Goal: Check status: Check status

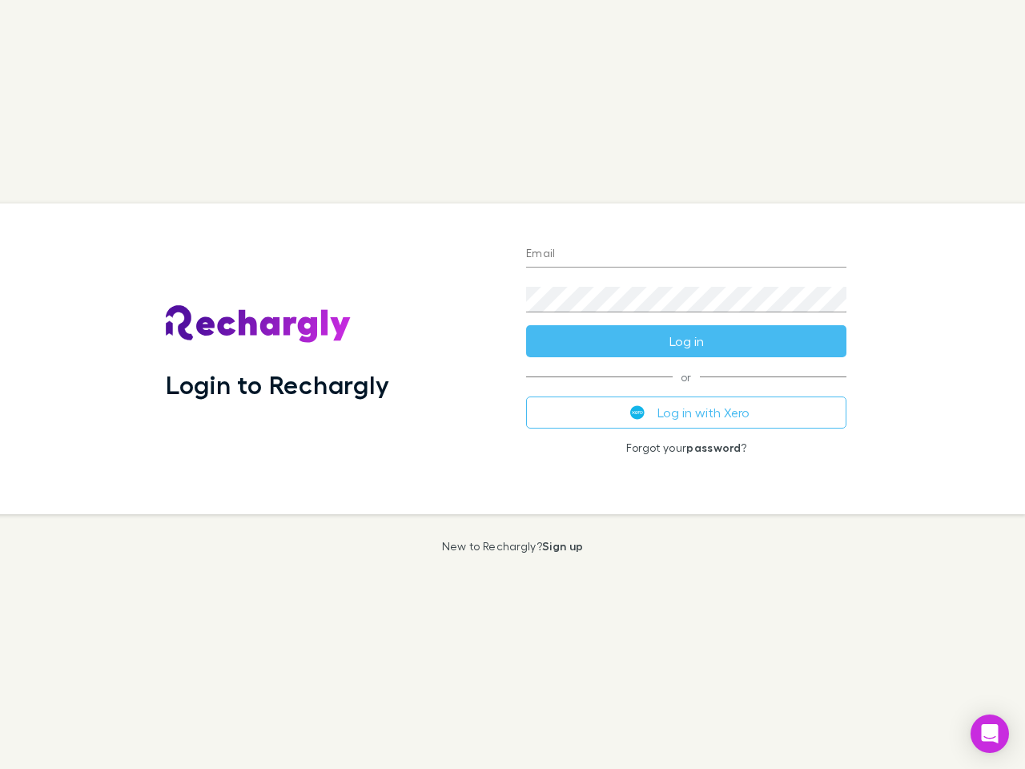
click at [512, 384] on div "Login to Rechargly" at bounding box center [333, 358] width 360 height 311
click at [686, 255] on input "Email" at bounding box center [686, 255] width 320 height 26
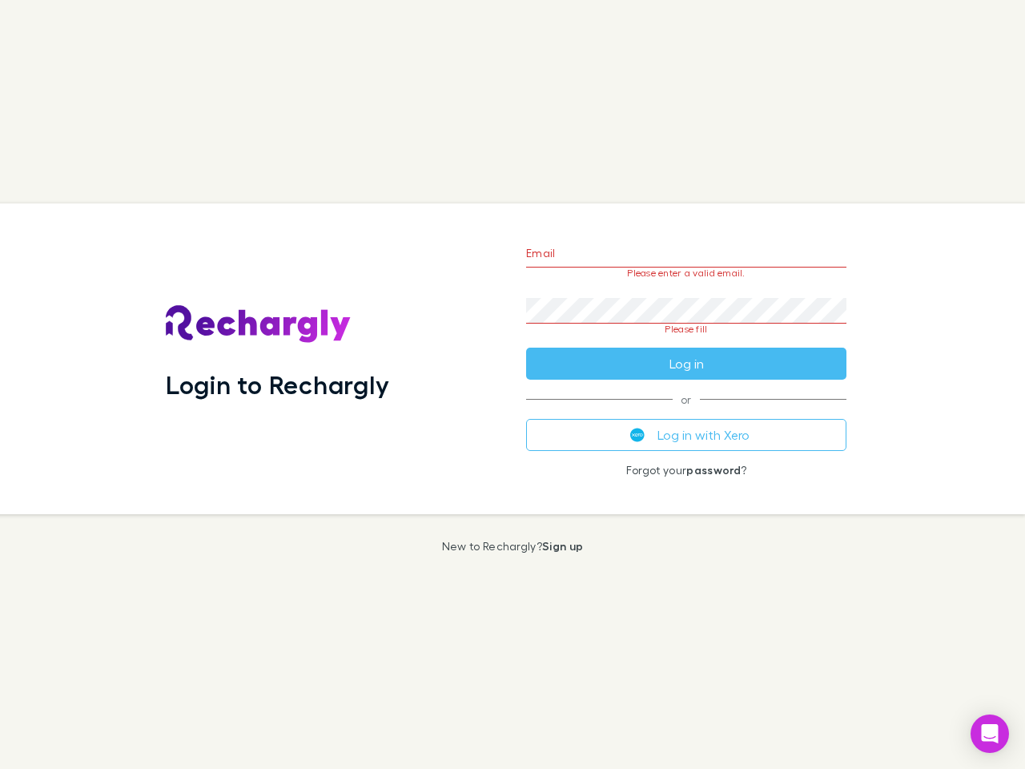
click at [686, 341] on form "Email Please enter a valid email. Password Please fill Log in" at bounding box center [686, 304] width 320 height 151
click at [686, 412] on div "Email Please enter a valid email. Password Please fill Log in or Log in with Xe…" at bounding box center [686, 358] width 346 height 311
click at [990, 733] on icon "Open Intercom Messenger" at bounding box center [990, 733] width 17 height 19
